Goal: Information Seeking & Learning: Learn about a topic

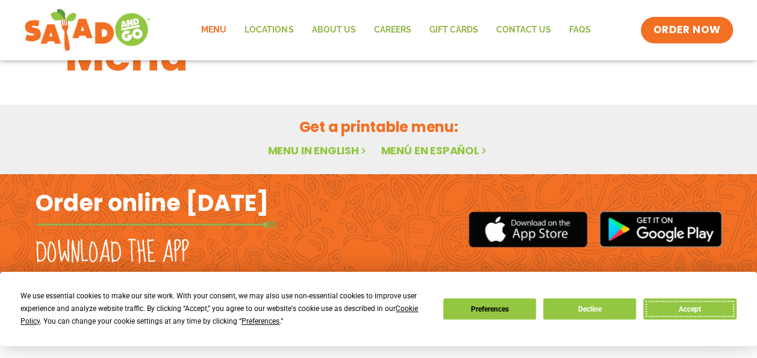
click at [675, 308] on button "Accept" at bounding box center [689, 308] width 93 height 21
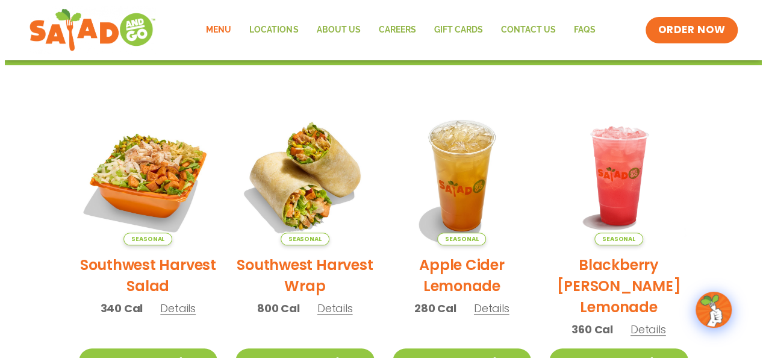
scroll to position [267, 0]
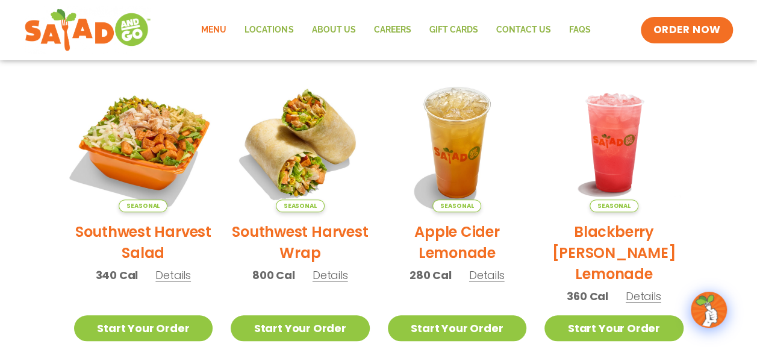
click at [131, 135] on img at bounding box center [142, 142] width 163 height 163
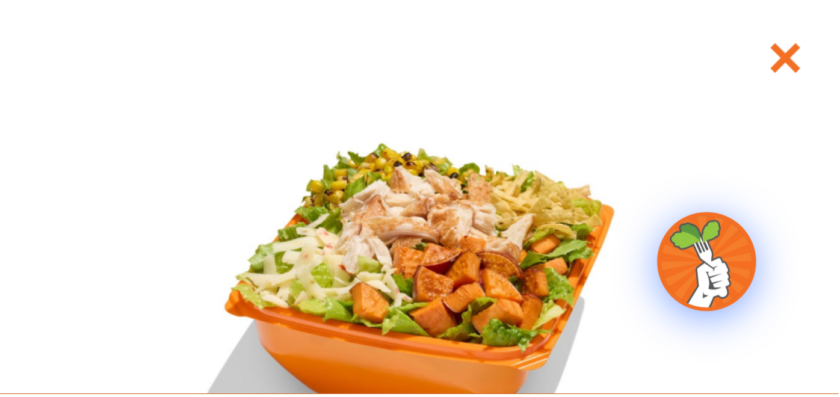
scroll to position [263, 0]
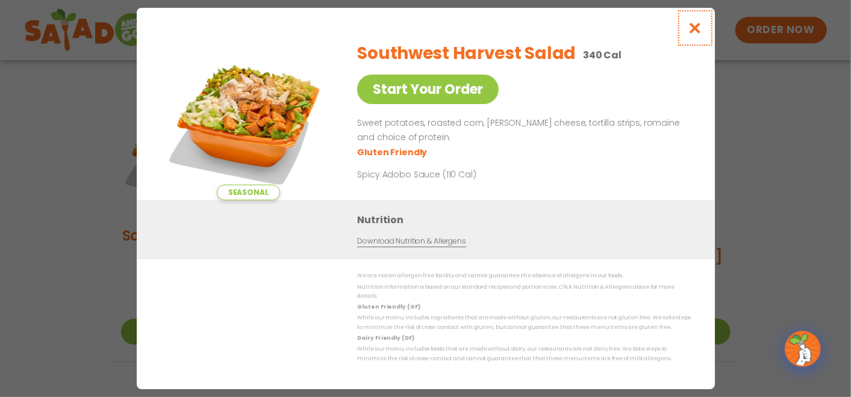
click at [694, 28] on icon "Close modal" at bounding box center [694, 28] width 15 height 13
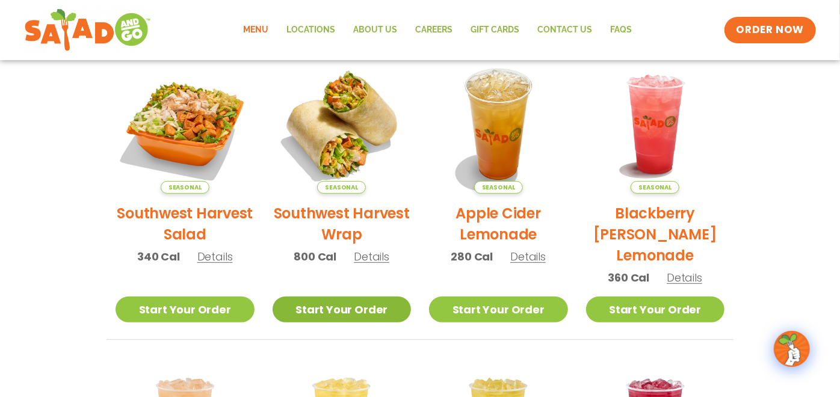
scroll to position [314, 0]
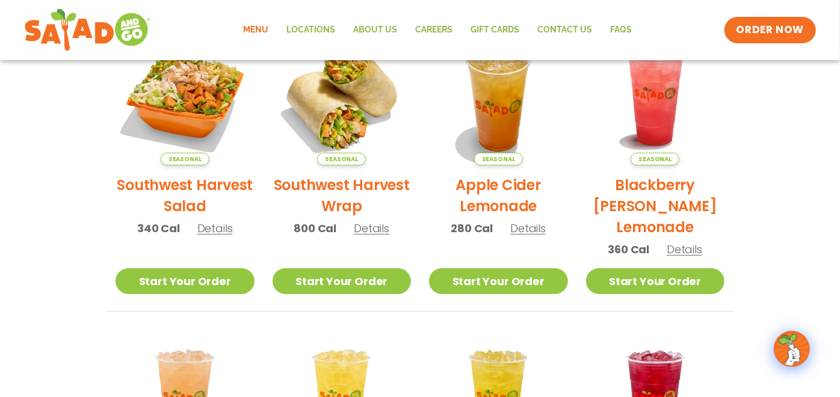
click at [366, 228] on span "Details" at bounding box center [372, 228] width 36 height 15
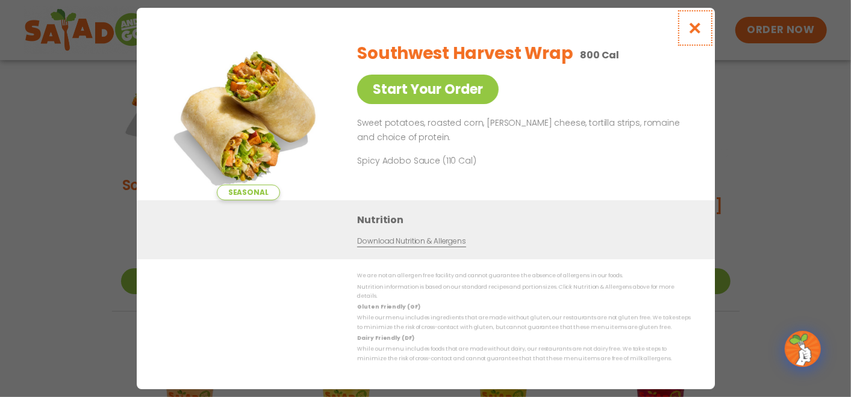
click at [691, 34] on icon "Close modal" at bounding box center [694, 28] width 15 height 13
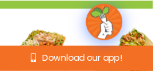
scroll to position [197, 0]
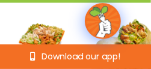
click at [113, 42] on img at bounding box center [128, 54] width 98 height 98
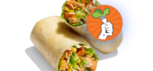
scroll to position [40, 0]
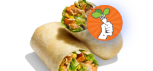
scroll to position [21, 0]
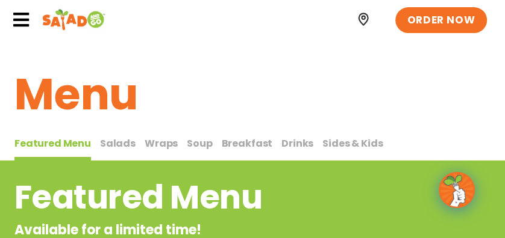
click at [151, 69] on span "Sides & Kids" at bounding box center [352, 144] width 60 height 14
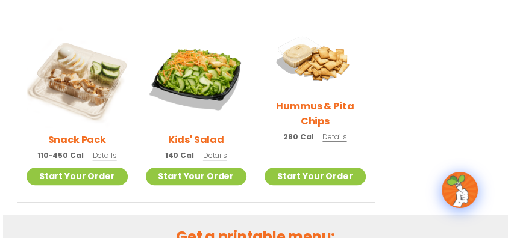
scroll to position [302, 0]
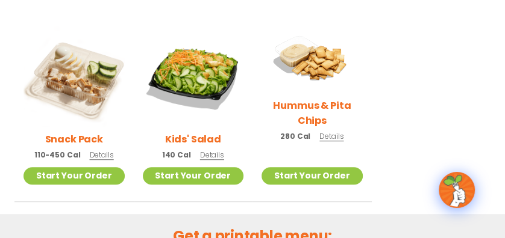
click at [151, 69] on span "Details" at bounding box center [212, 155] width 24 height 10
